Goal: Find specific page/section: Find specific page/section

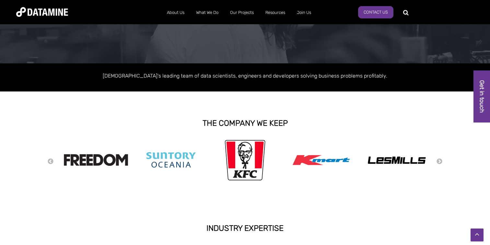
scroll to position [73, 0]
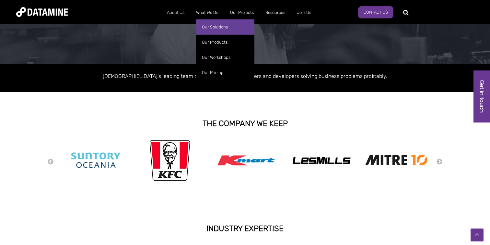
click at [212, 23] on link "Our Solutions" at bounding box center [225, 26] width 58 height 15
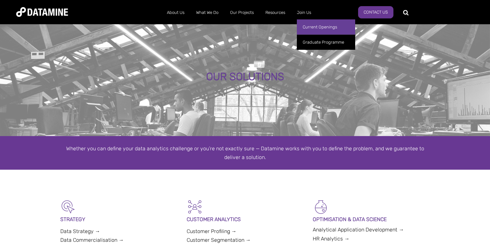
click at [308, 27] on link "Current Openings" at bounding box center [326, 26] width 58 height 15
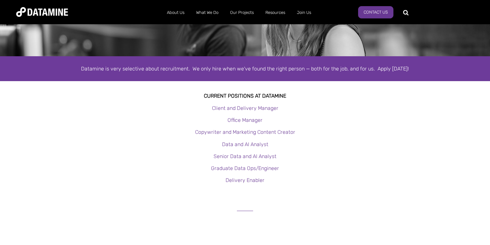
scroll to position [83, 0]
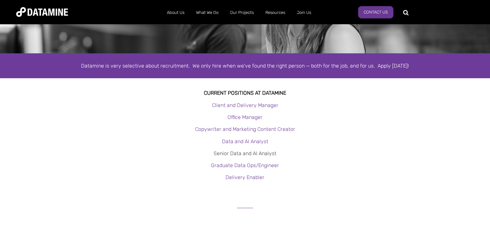
click at [221, 151] on link "Senior Data and AI Analyst" at bounding box center [244, 154] width 63 height 6
